Goal: Information Seeking & Learning: Learn about a topic

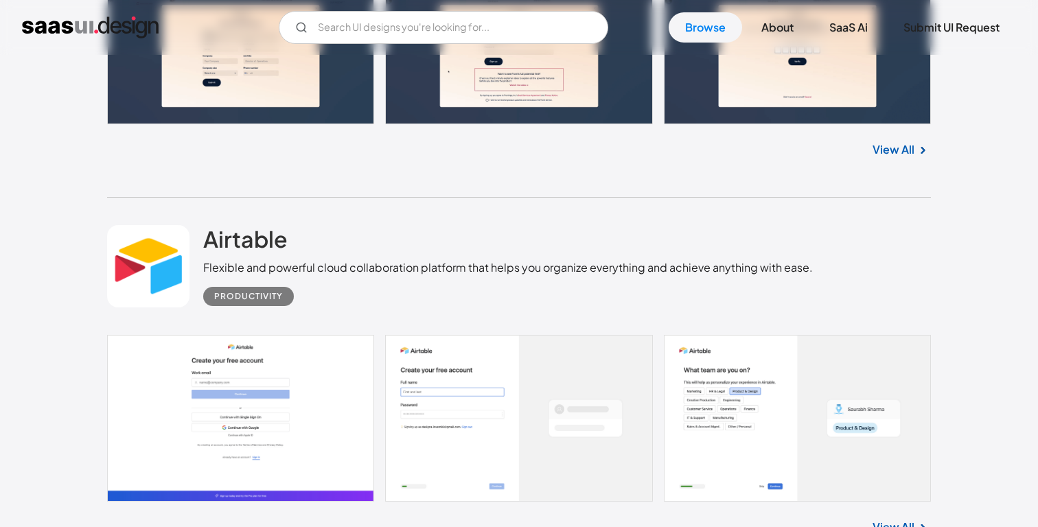
scroll to position [33285, 0]
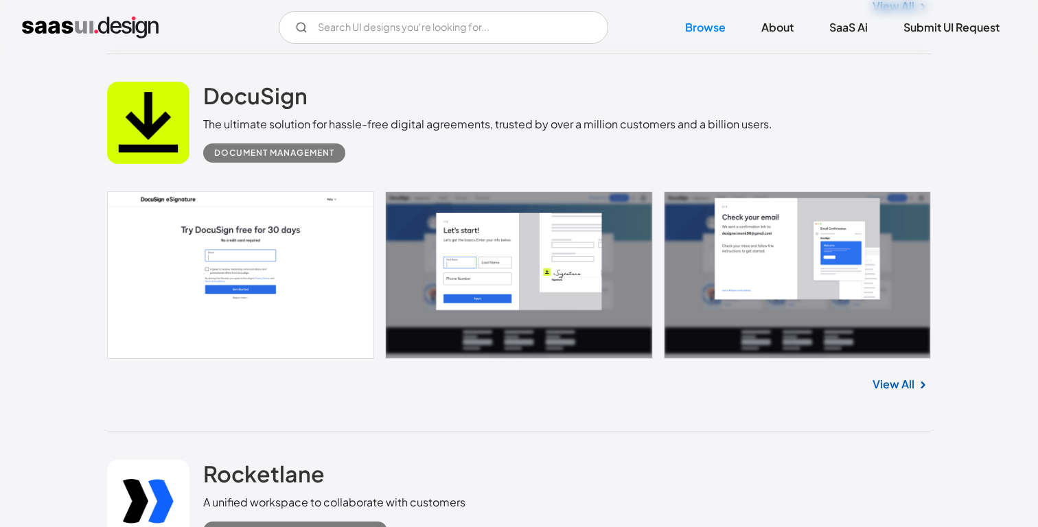
scroll to position [19978, 0]
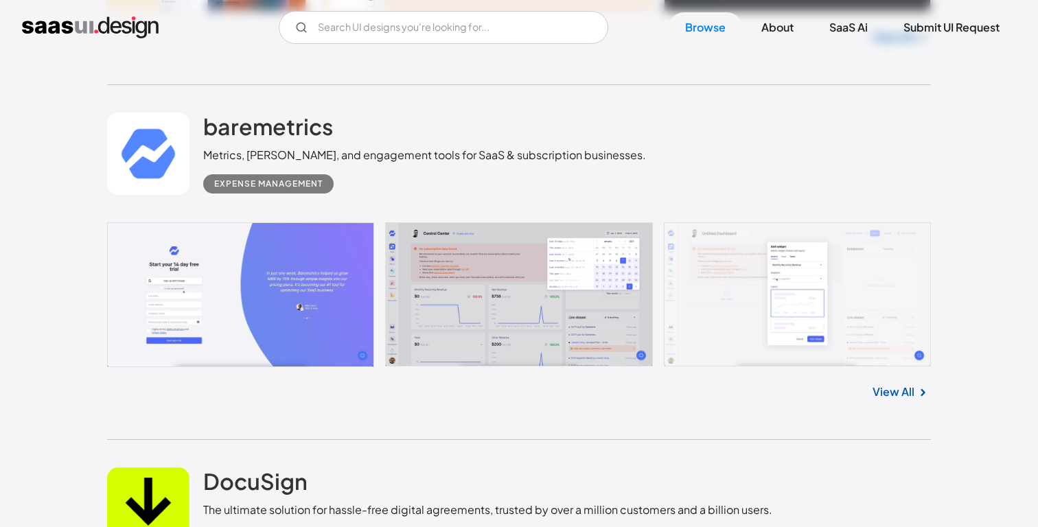
scroll to position [19624, 0]
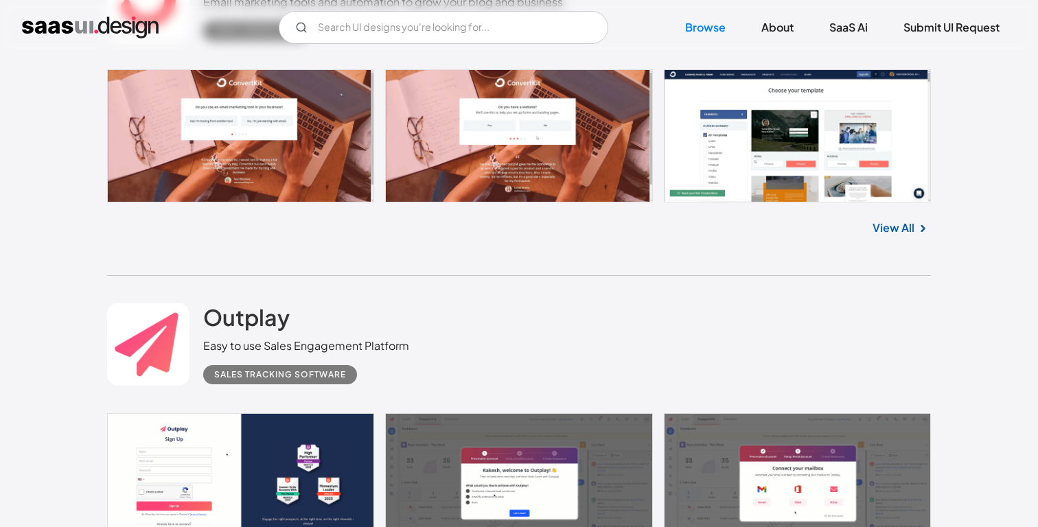
scroll to position [14287, 0]
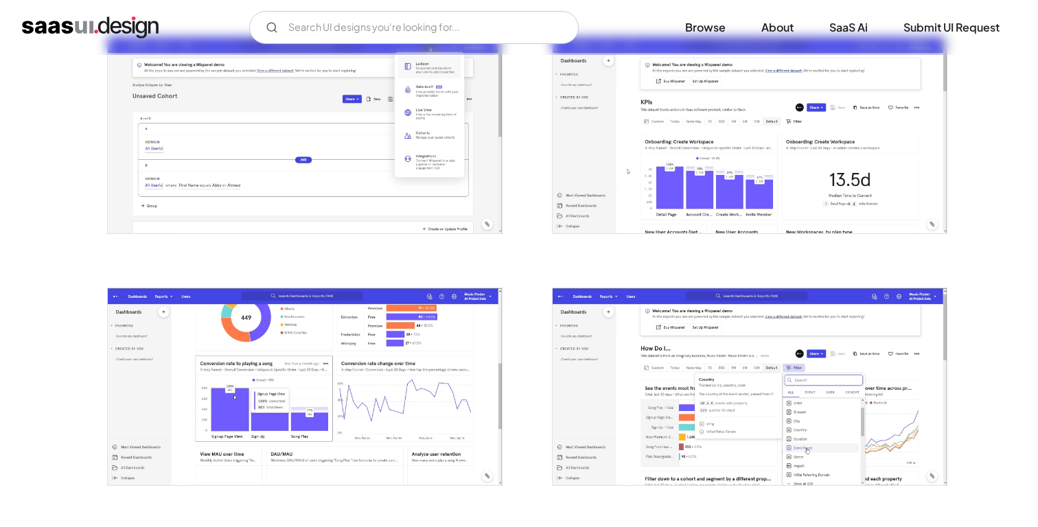
scroll to position [1781, 0]
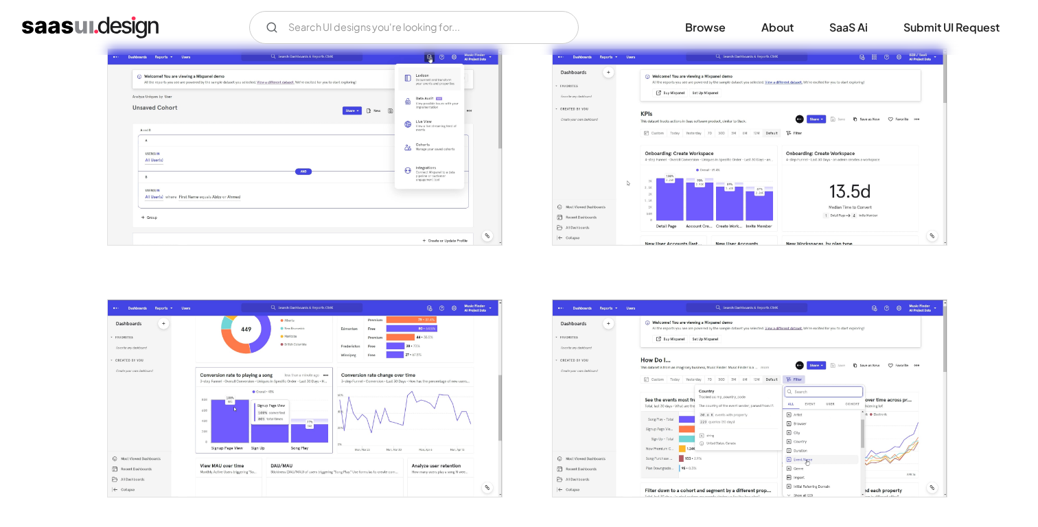
click at [536, 259] on div at bounding box center [741, 138] width 412 height 251
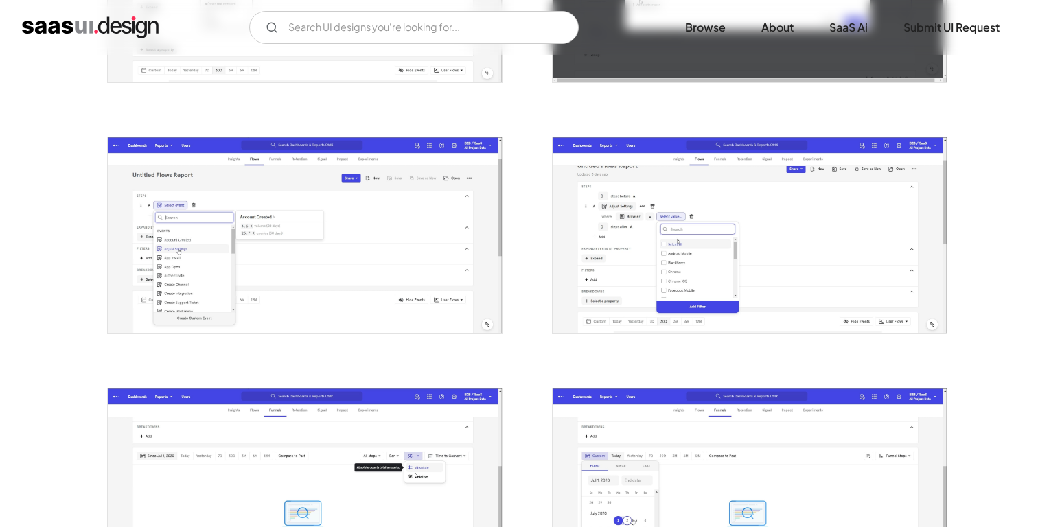
scroll to position [1138, 0]
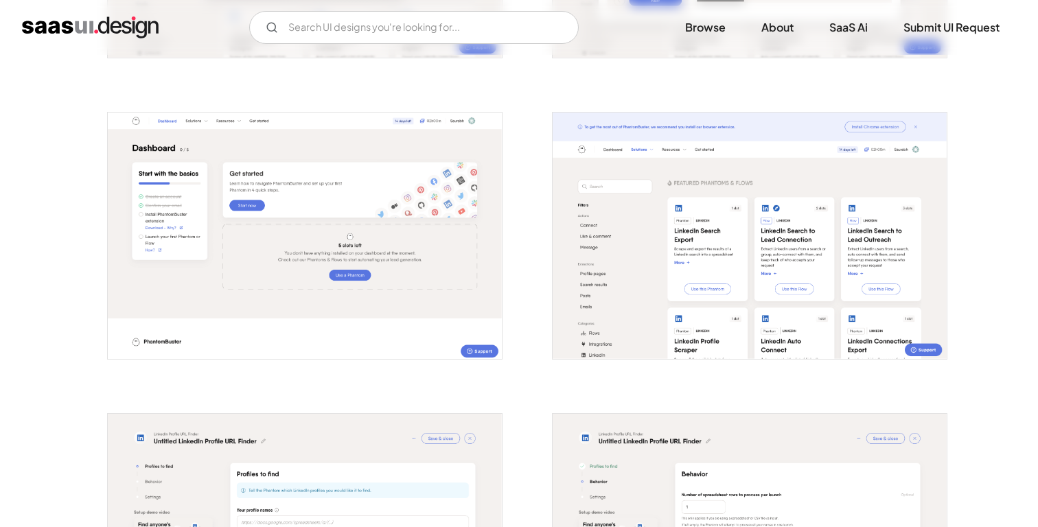
scroll to position [808, 0]
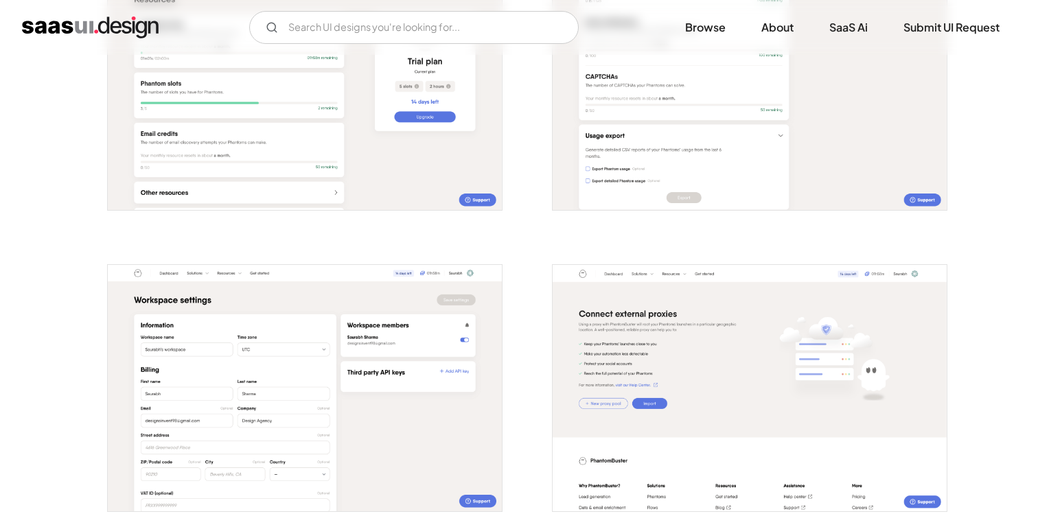
scroll to position [2376, 0]
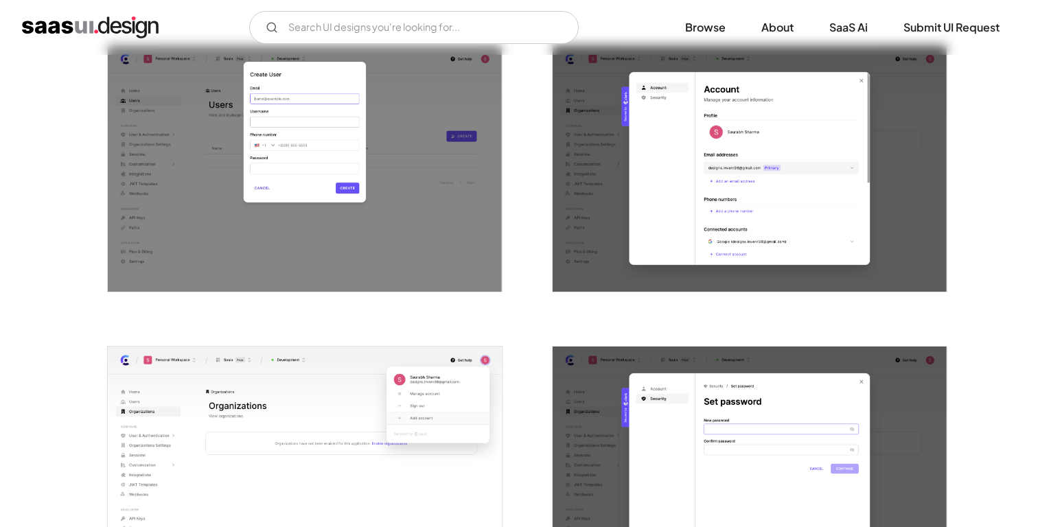
scroll to position [1253, 0]
